Goal: Navigation & Orientation: Find specific page/section

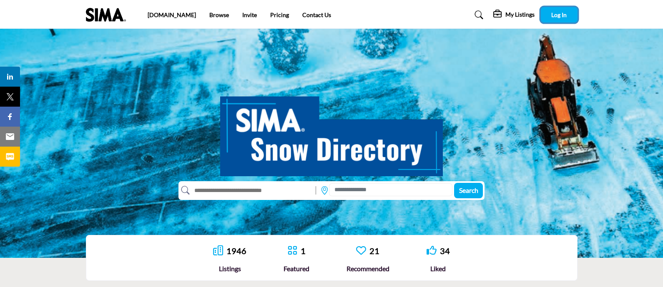
click at [563, 13] on span "Log In" at bounding box center [558, 14] width 15 height 7
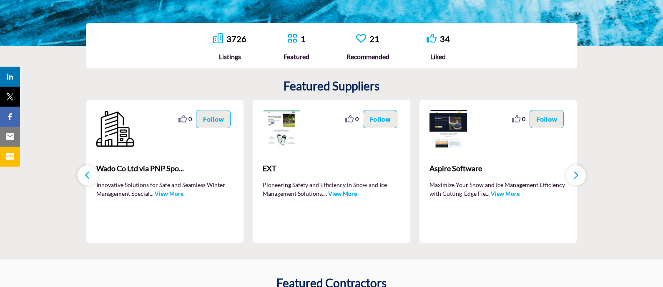
scroll to position [89, 0]
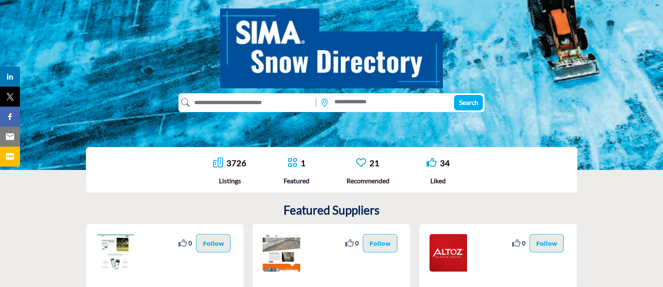
scroll to position [104, 0]
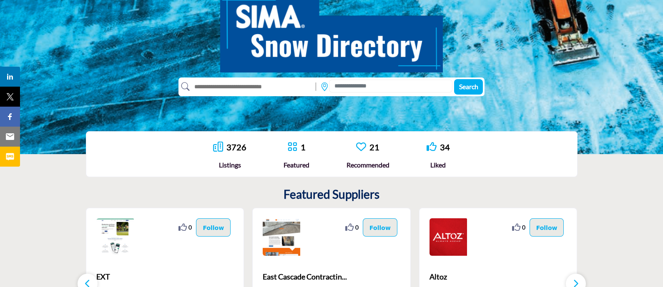
click at [287, 155] on div "1 Featured" at bounding box center [296, 155] width 26 height 29
click at [296, 143] on icon at bounding box center [292, 147] width 10 height 10
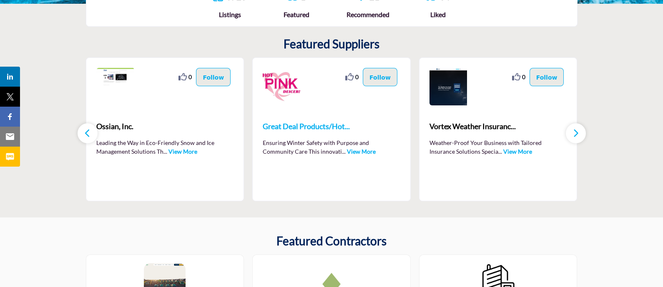
scroll to position [260, 0]
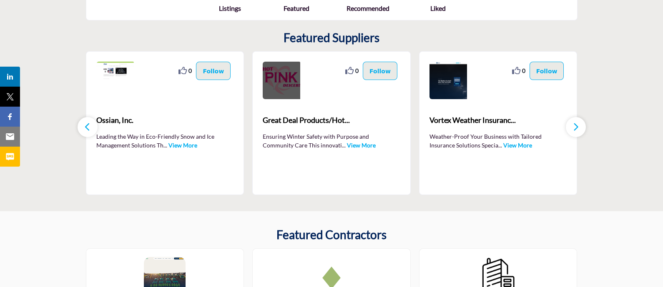
click at [284, 85] on img at bounding box center [282, 81] width 38 height 38
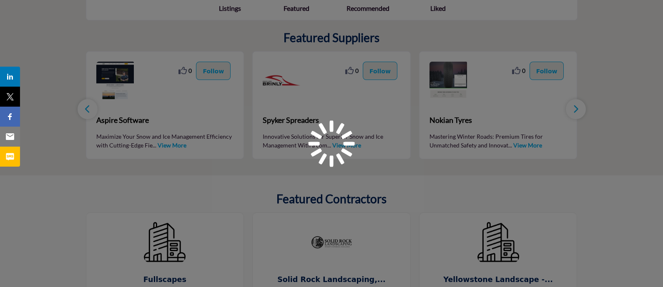
scroll to position [260, 0]
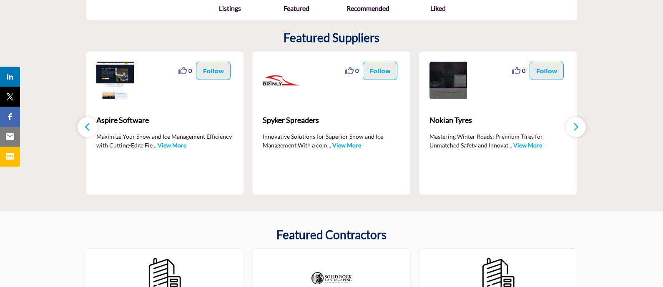
click at [446, 75] on img at bounding box center [448, 81] width 38 height 38
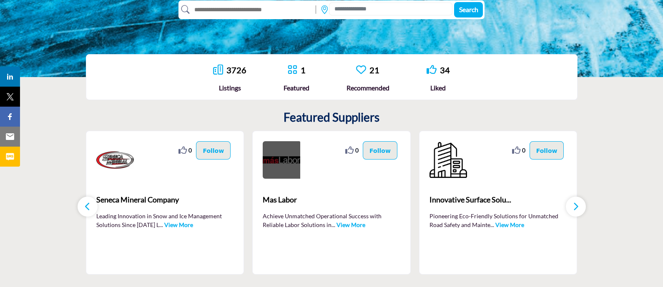
scroll to position [95, 0]
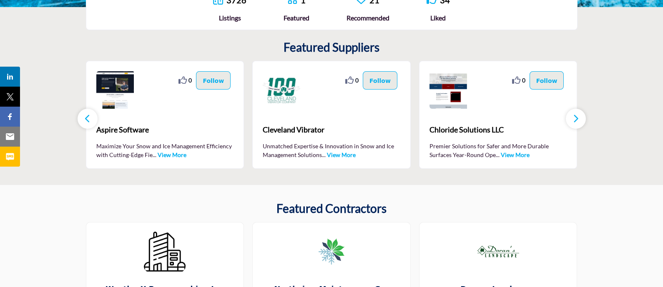
scroll to position [251, 0]
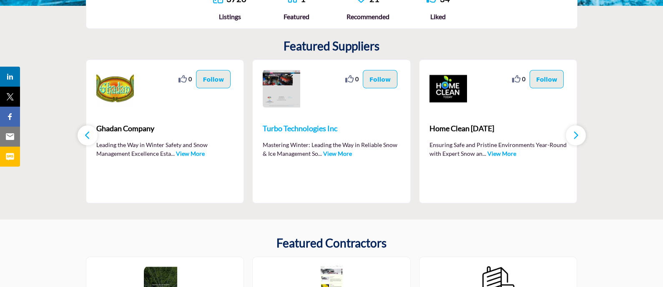
scroll to position [303, 0]
